Goal: Information Seeking & Learning: Find specific fact

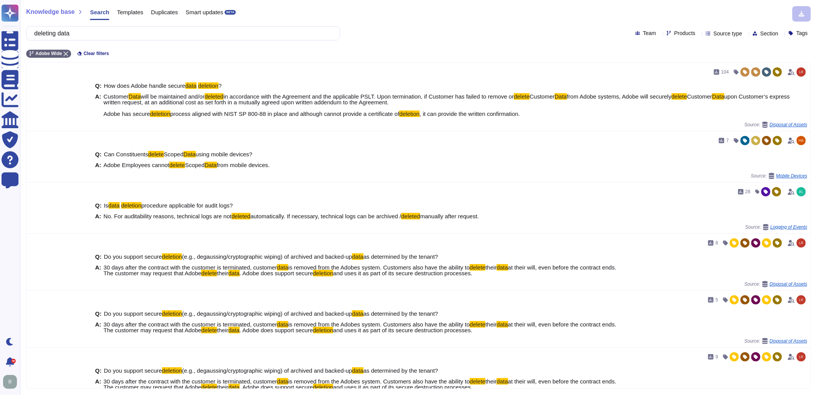
click at [453, 21] on div "Knowledge base Search Templates Duplicates Smart updates BETA" at bounding box center [415, 13] width 779 height 15
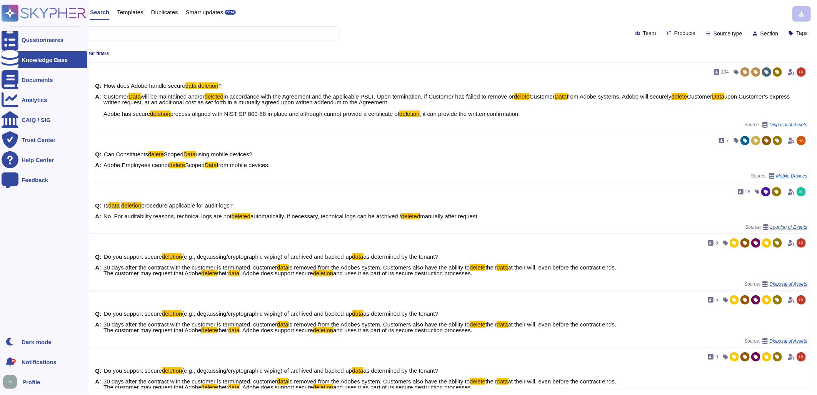
click at [54, 58] on div "Knowledge Base" at bounding box center [45, 60] width 46 height 6
click at [9, 41] on icon at bounding box center [10, 39] width 17 height 23
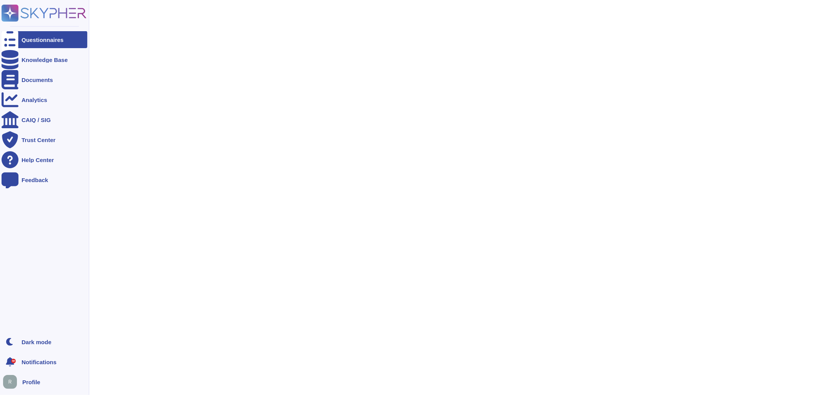
click at [10, 17] on rect at bounding box center [10, 13] width 17 height 17
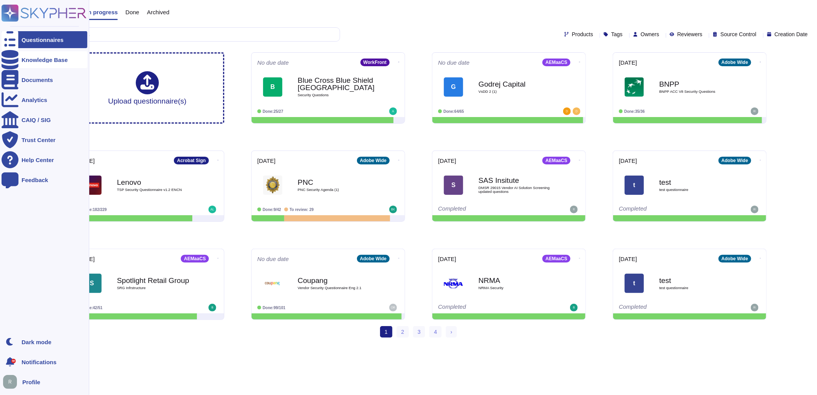
click at [24, 60] on div "Knowledge Base" at bounding box center [45, 60] width 46 height 6
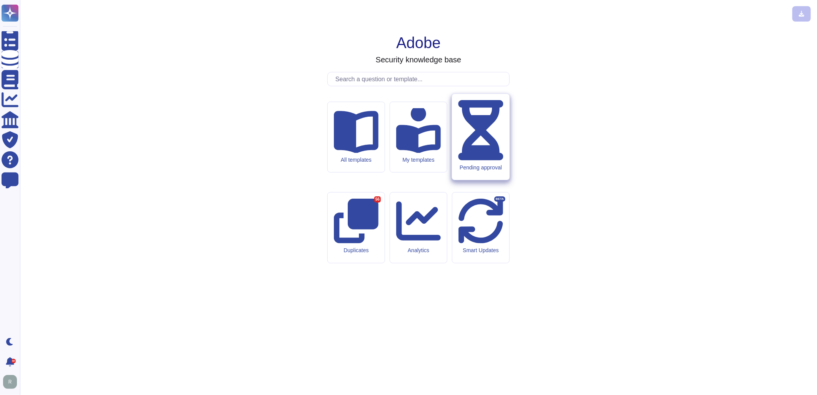
click at [480, 160] on icon at bounding box center [480, 130] width 45 height 60
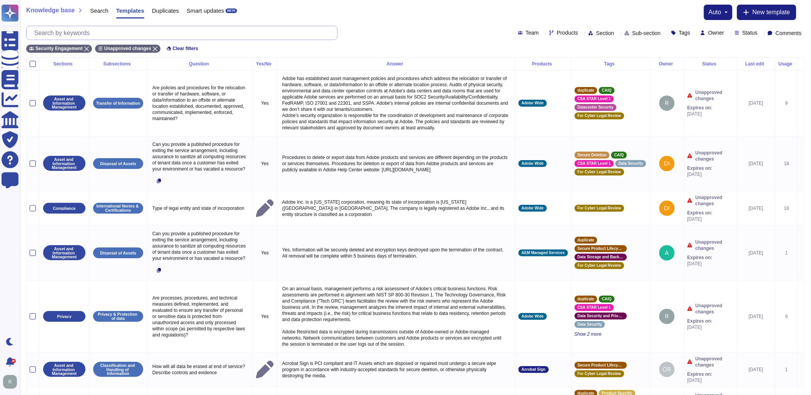
click at [166, 32] on input "text" at bounding box center [183, 32] width 307 height 13
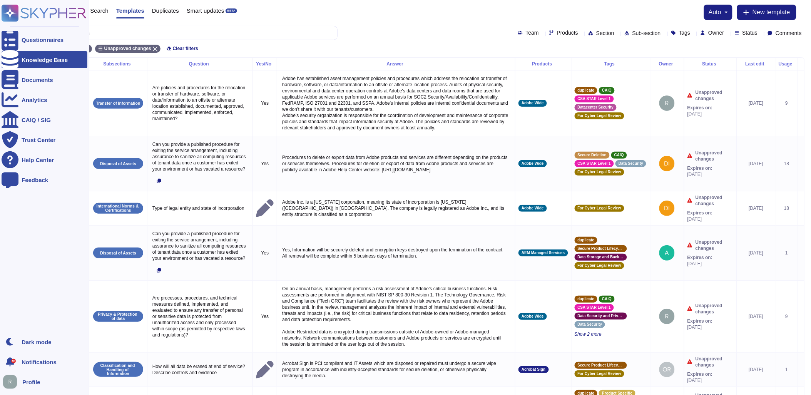
click at [38, 57] on div "Knowledge Base" at bounding box center [45, 60] width 46 height 6
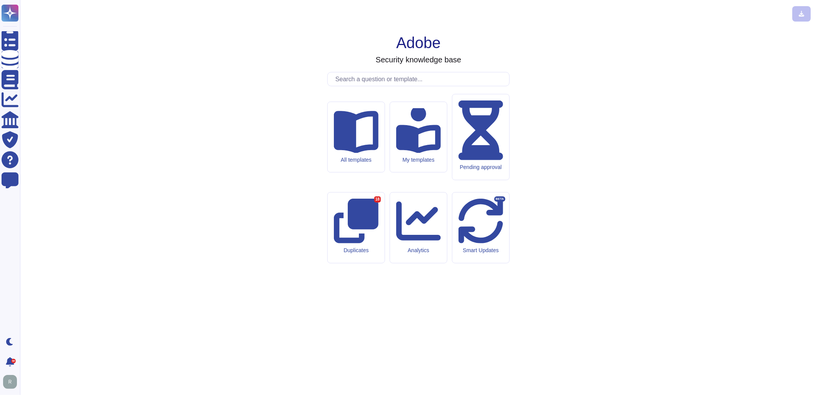
click at [402, 86] on input "text" at bounding box center [421, 78] width 178 height 13
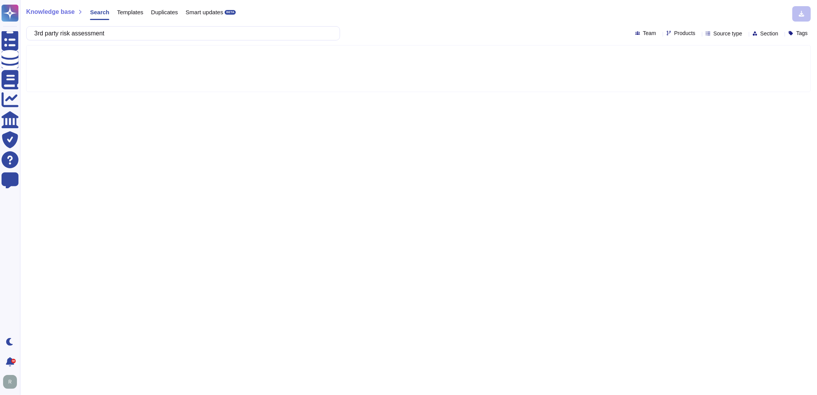
type input "3rd party risk assessment"
